Goal: Information Seeking & Learning: Find specific fact

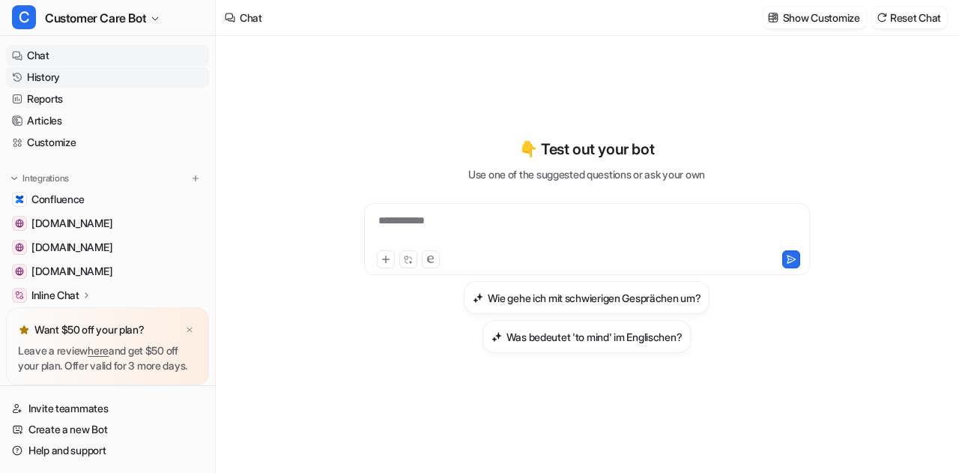
click at [33, 73] on link "History" at bounding box center [107, 77] width 203 height 21
click at [48, 79] on link "History" at bounding box center [107, 77] width 203 height 21
click at [55, 117] on link "Articles" at bounding box center [107, 120] width 203 height 21
click at [58, 77] on link "History" at bounding box center [107, 77] width 203 height 21
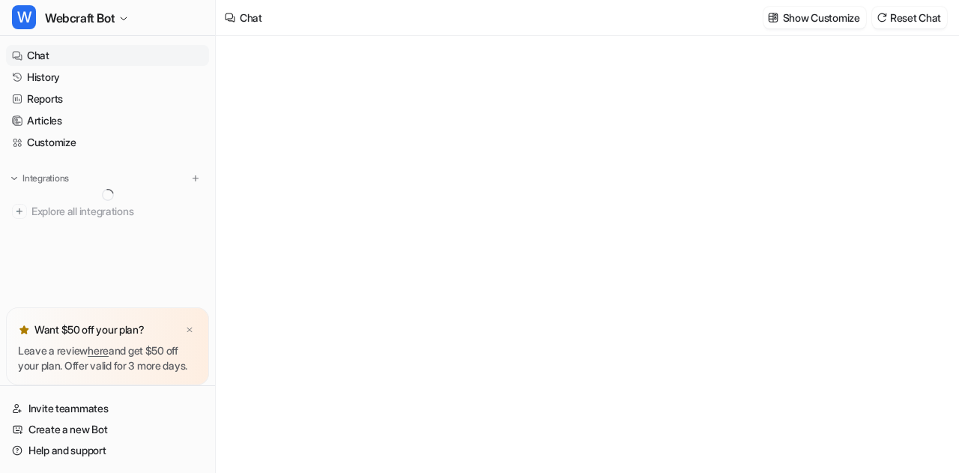
type textarea "**********"
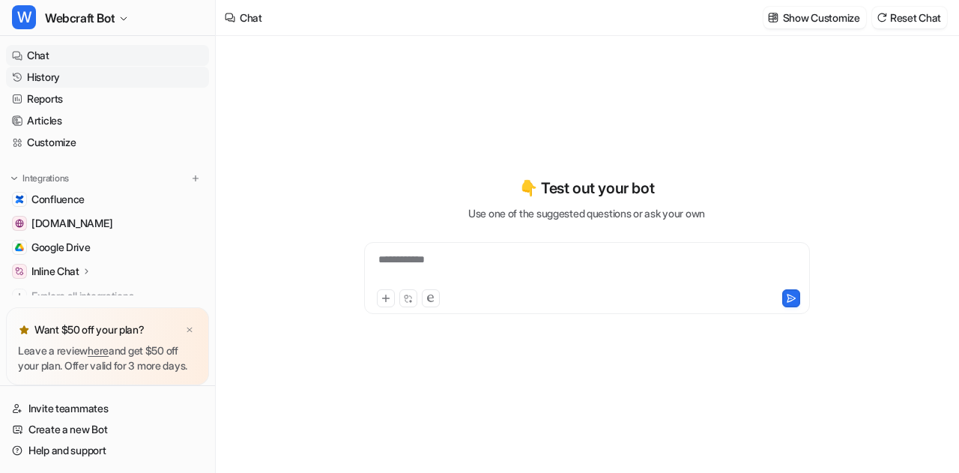
click at [58, 83] on link "History" at bounding box center [107, 77] width 203 height 21
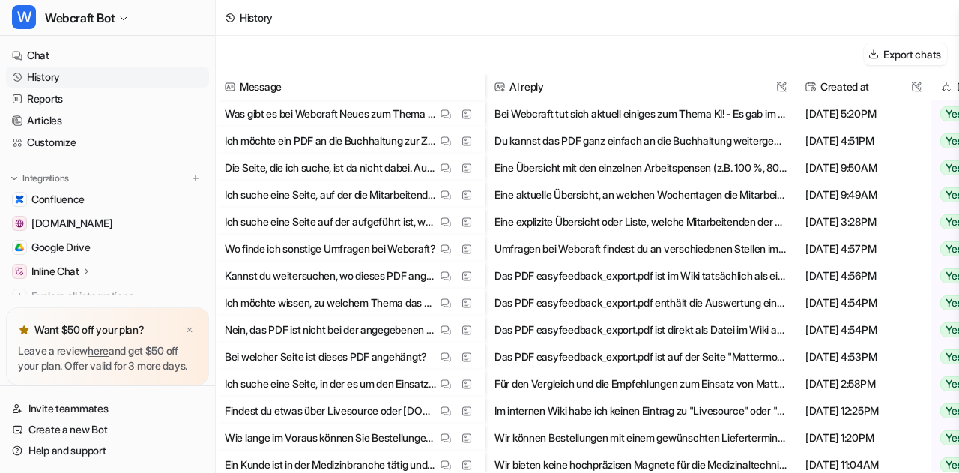
click at [333, 118] on p "Was gibt es bei Webcraft Neues zum Thema KI?" at bounding box center [331, 113] width 212 height 27
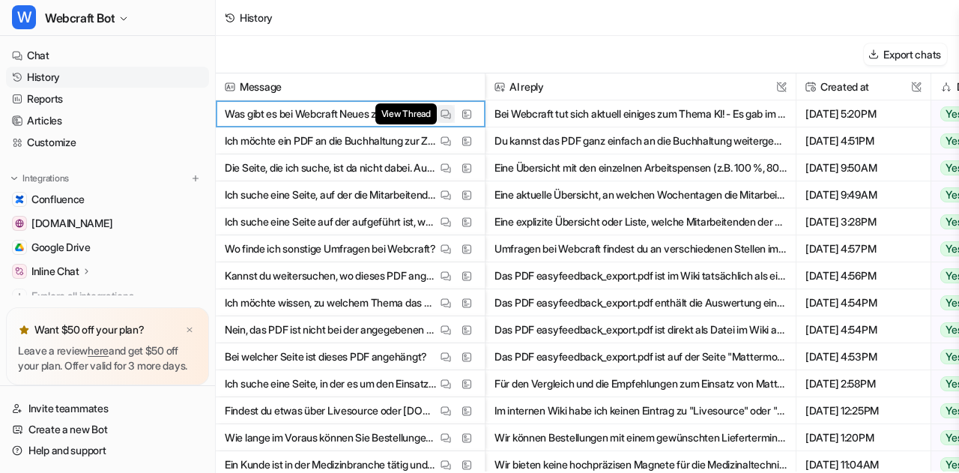
click at [443, 118] on img at bounding box center [445, 114] width 10 height 11
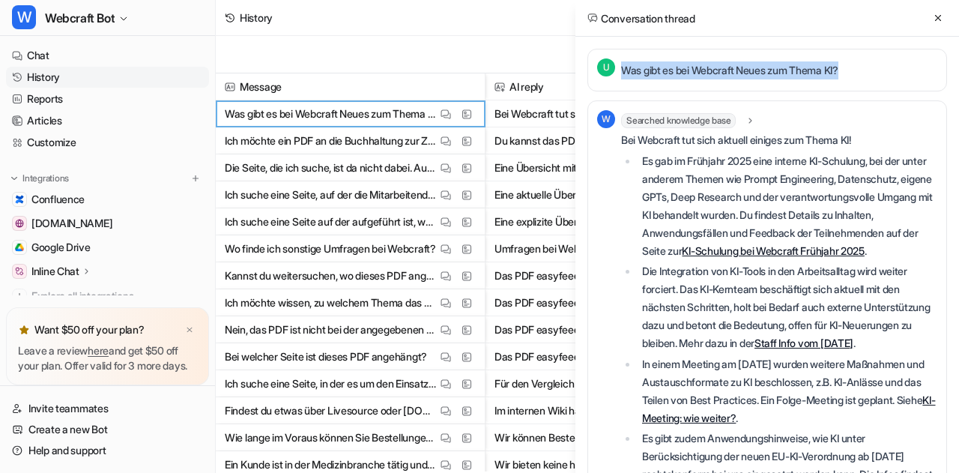
drag, startPoint x: 623, startPoint y: 67, endPoint x: 853, endPoint y: 77, distance: 230.2
click at [853, 77] on div "U Was gibt es bei Webcraft Neues zum Thema KI?" at bounding box center [767, 70] width 360 height 43
copy p "Was gibt es bei Webcraft Neues zum Thema KI?"
